Goal: Check status

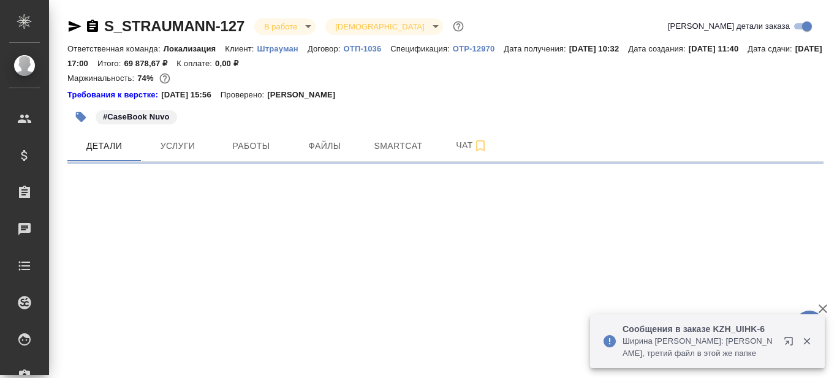
select select "RU"
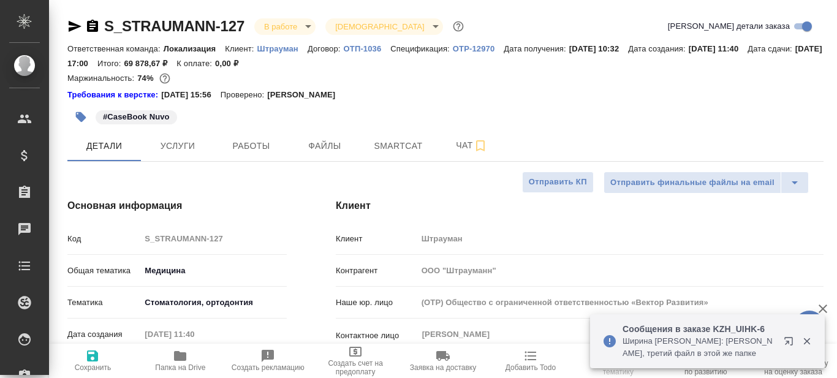
type textarea "x"
type input "Сергеева Анастасия"
type input "[PERSON_NAME]"
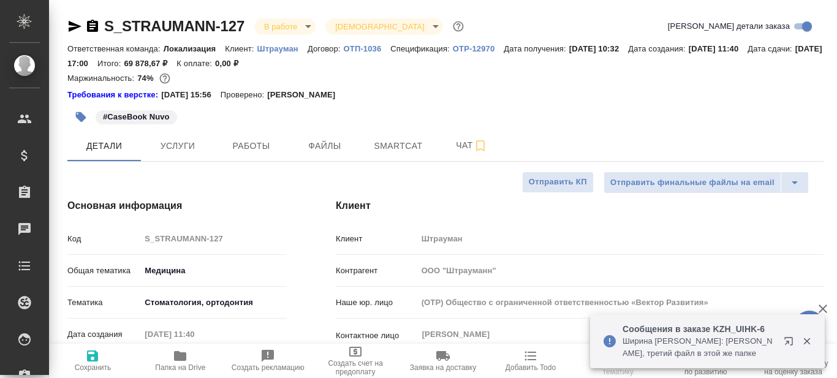
type textarea "x"
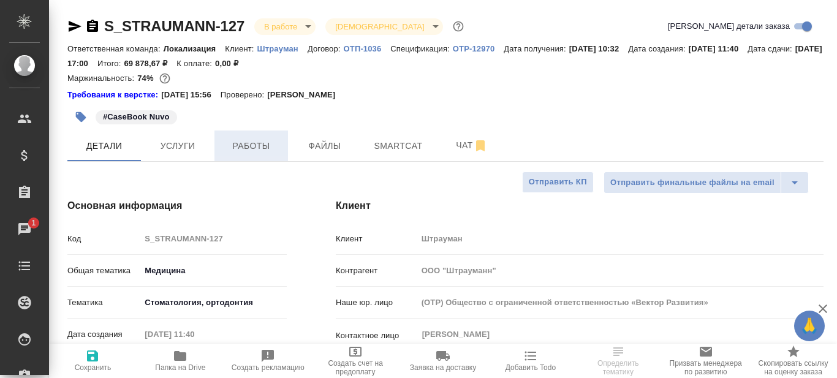
click at [246, 150] on span "Работы" at bounding box center [251, 145] width 59 height 15
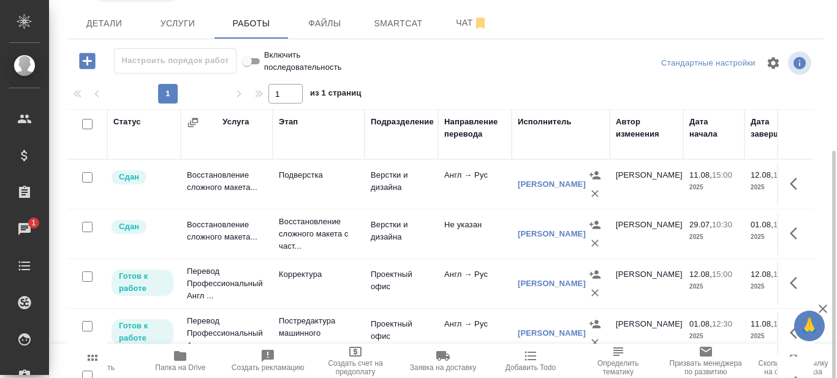
scroll to position [32, 0]
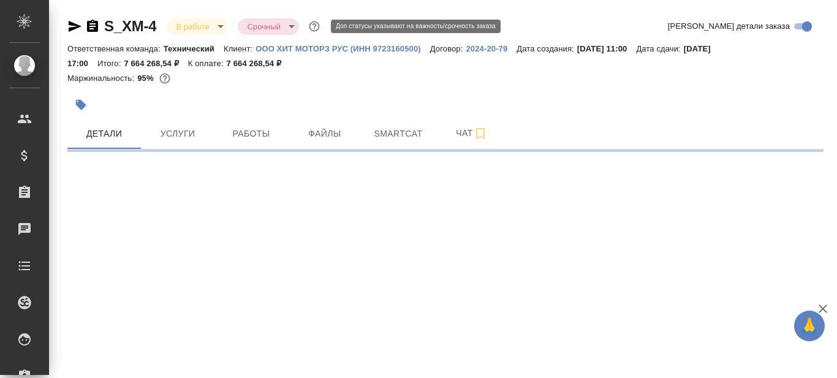
select select "RU"
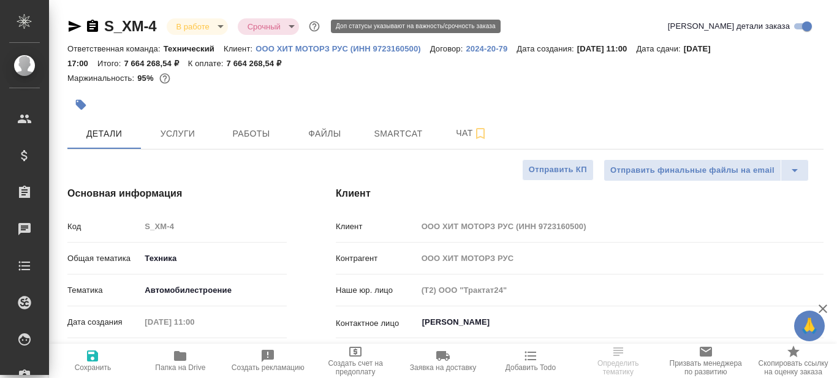
type textarea "x"
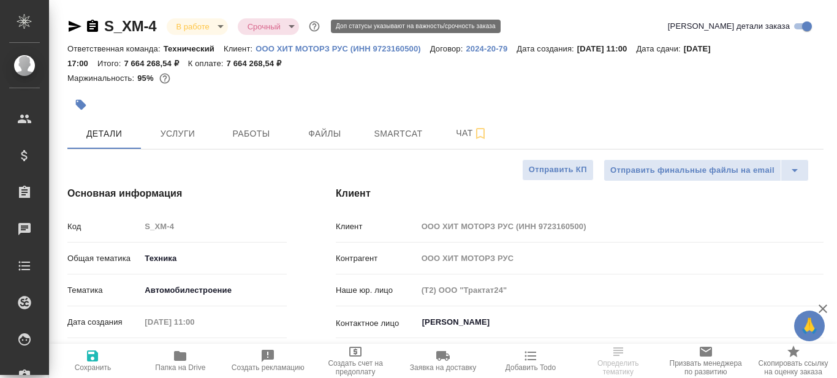
type textarea "x"
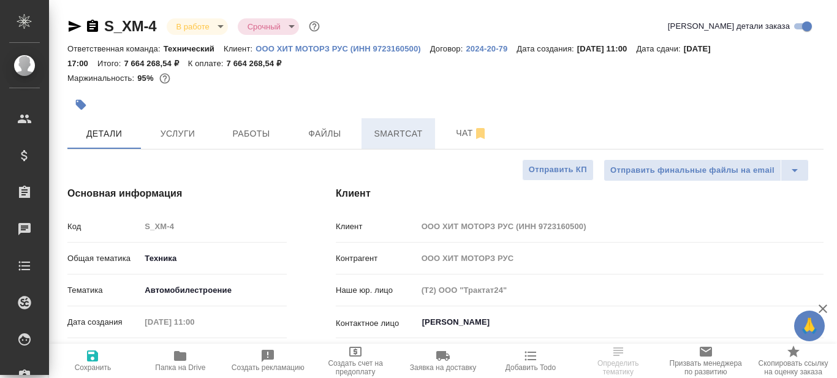
click at [398, 131] on span "Smartcat" at bounding box center [398, 133] width 59 height 15
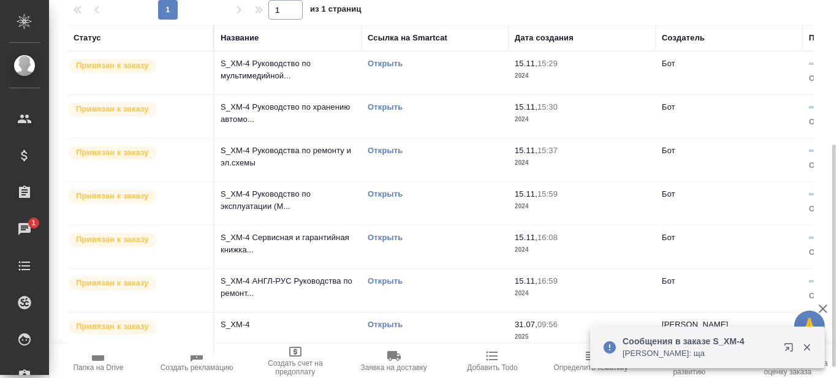
scroll to position [263, 0]
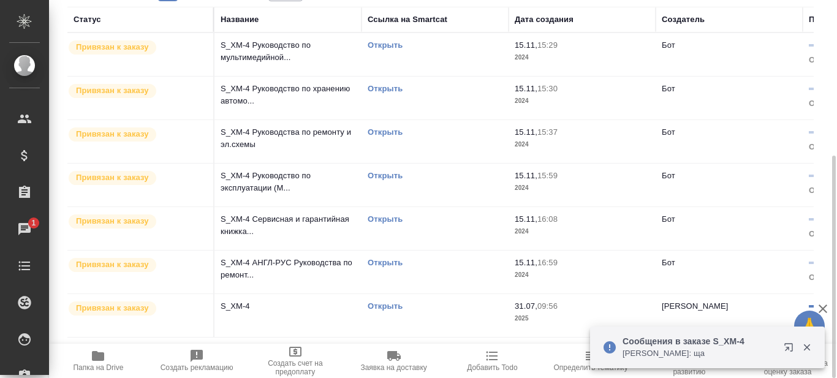
click at [388, 309] on link "Открыть" at bounding box center [385, 305] width 35 height 9
click at [389, 310] on link "Открыть" at bounding box center [385, 305] width 35 height 9
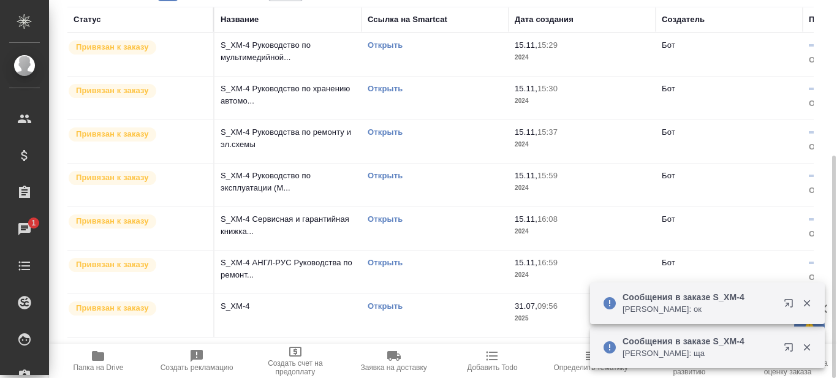
scroll to position [0, 0]
